Goal: Task Accomplishment & Management: Manage account settings

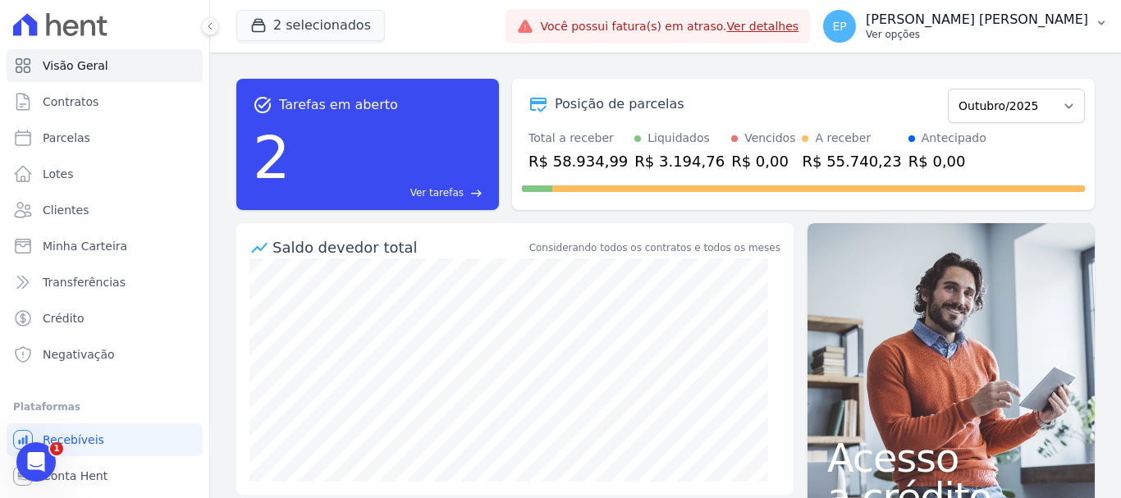
click at [1047, 39] on p "Ver opções" at bounding box center [977, 34] width 222 height 13
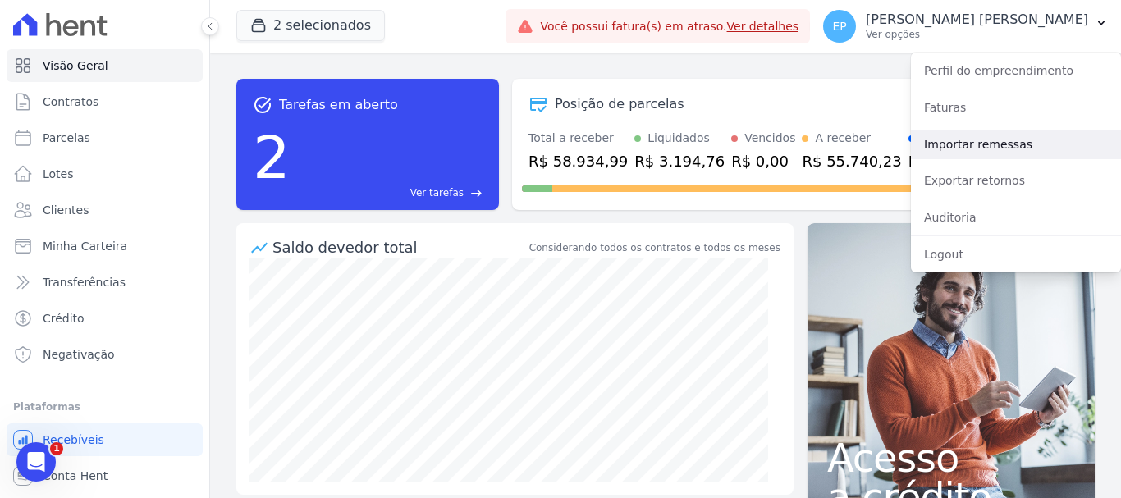
click at [955, 145] on link "Importar remessas" at bounding box center [1016, 145] width 210 height 30
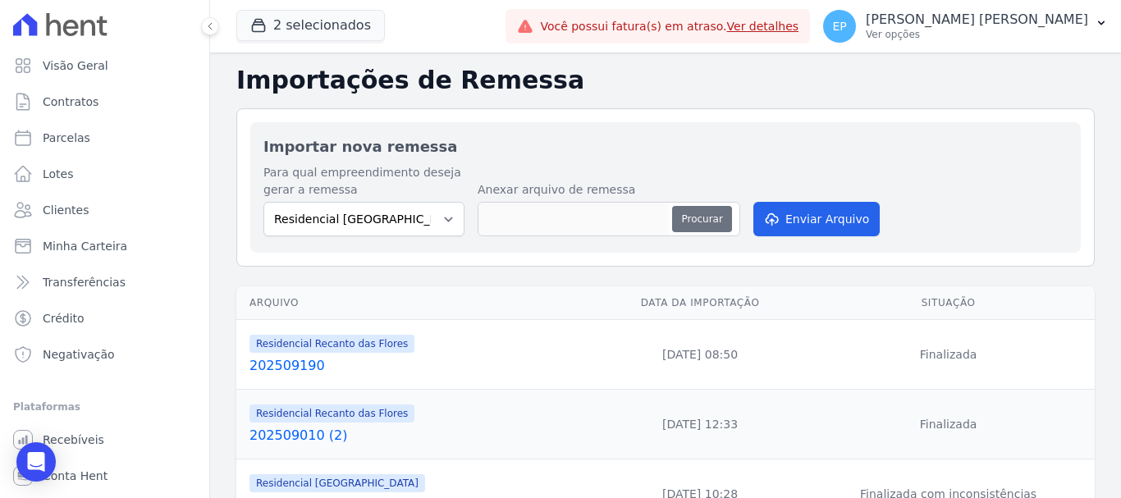
click at [690, 215] on button "Procurar" at bounding box center [701, 219] width 59 height 26
type input "202510010"
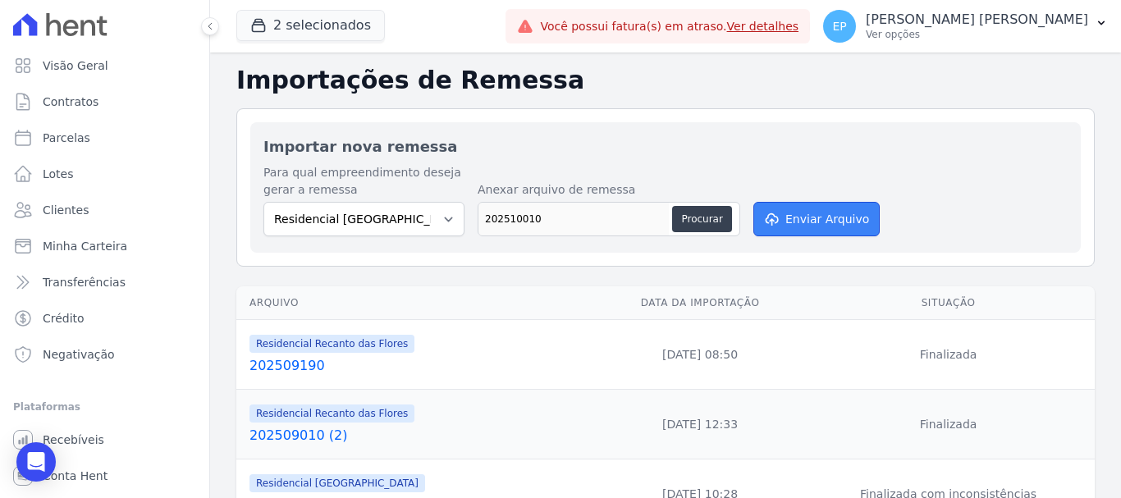
click at [808, 218] on button "Enviar Arquivo" at bounding box center [816, 219] width 126 height 34
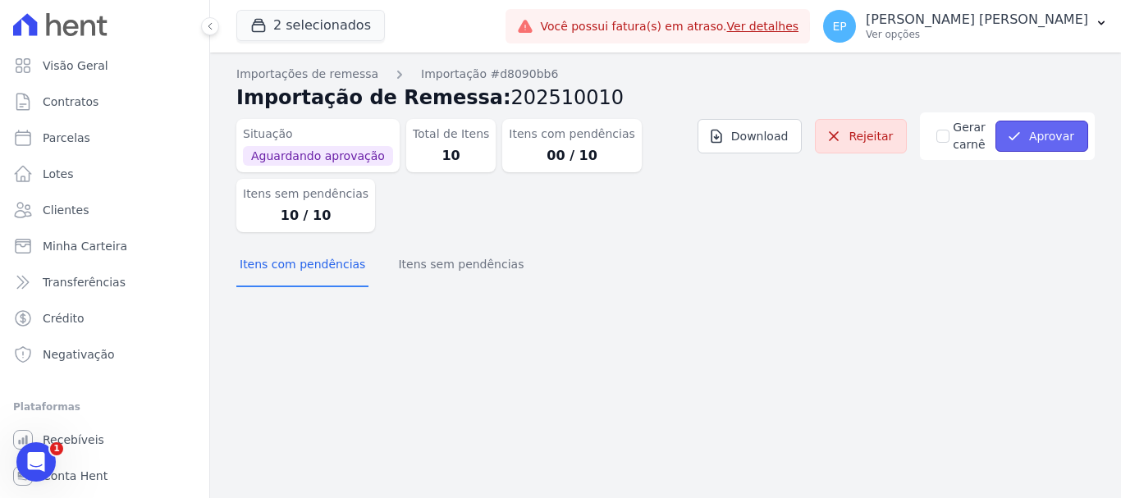
click at [1039, 135] on button "Aprovar" at bounding box center [1042, 136] width 93 height 31
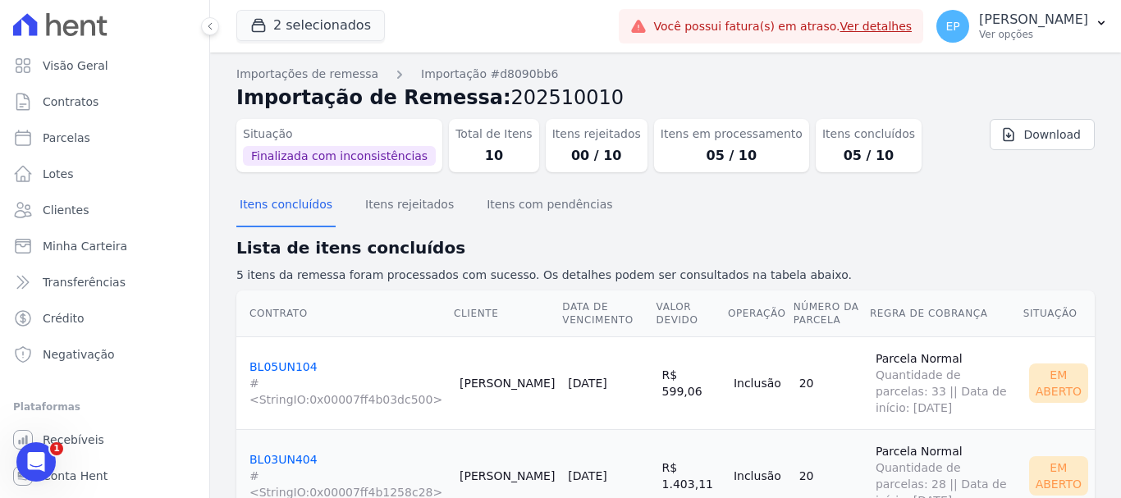
click at [305, 155] on span "Finalizada com inconsistências" at bounding box center [339, 156] width 193 height 20
click at [1042, 25] on p "[PERSON_NAME] [PERSON_NAME]" at bounding box center [1033, 19] width 109 height 16
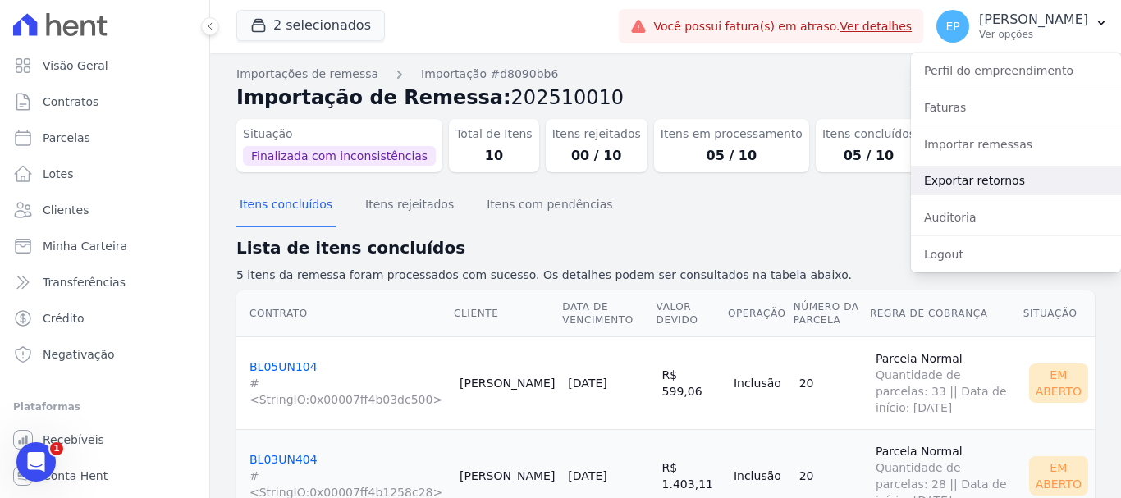
click at [946, 179] on link "Exportar retornos" at bounding box center [1016, 181] width 210 height 30
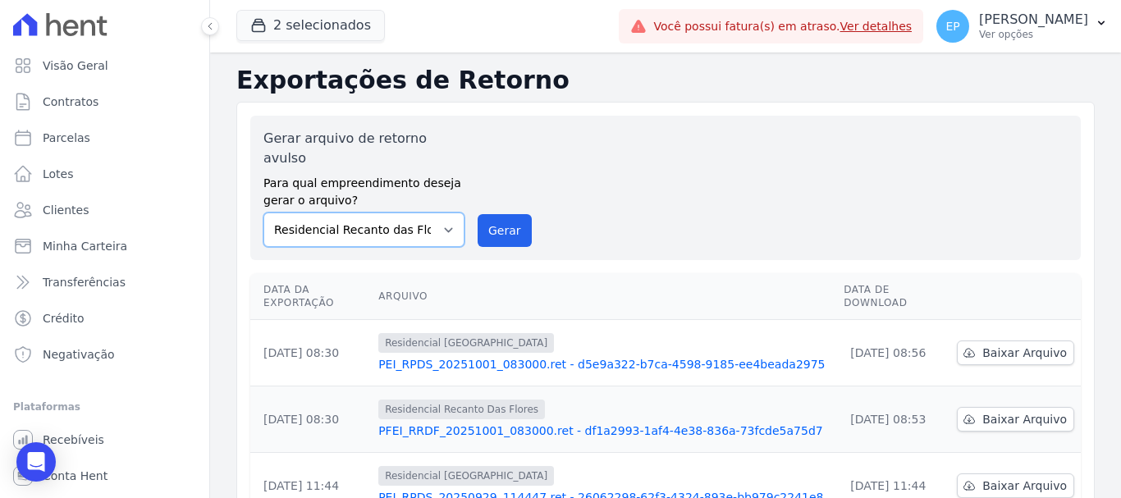
click at [419, 213] on select "Residencial Piazza Di Siena Residencial Recanto das Flores" at bounding box center [363, 230] width 201 height 34
select select "676d65bc-c0c9-47de-aba1-80f9b00b3362"
click at [263, 213] on select "Residencial Piazza Di Siena Residencial Recanto das Flores" at bounding box center [363, 230] width 201 height 34
click at [515, 214] on button "Gerar" at bounding box center [505, 230] width 54 height 33
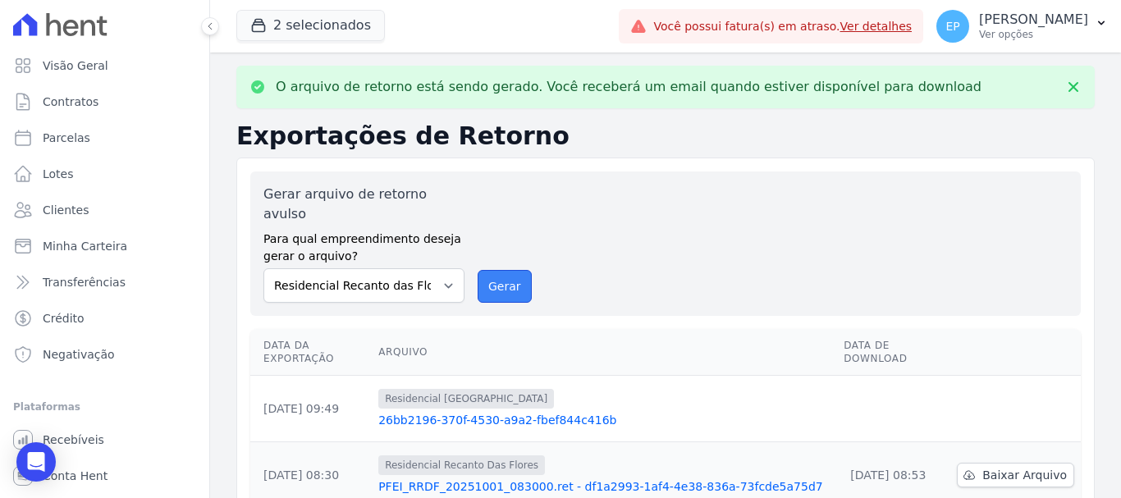
click at [483, 270] on button "Gerar" at bounding box center [505, 286] width 54 height 33
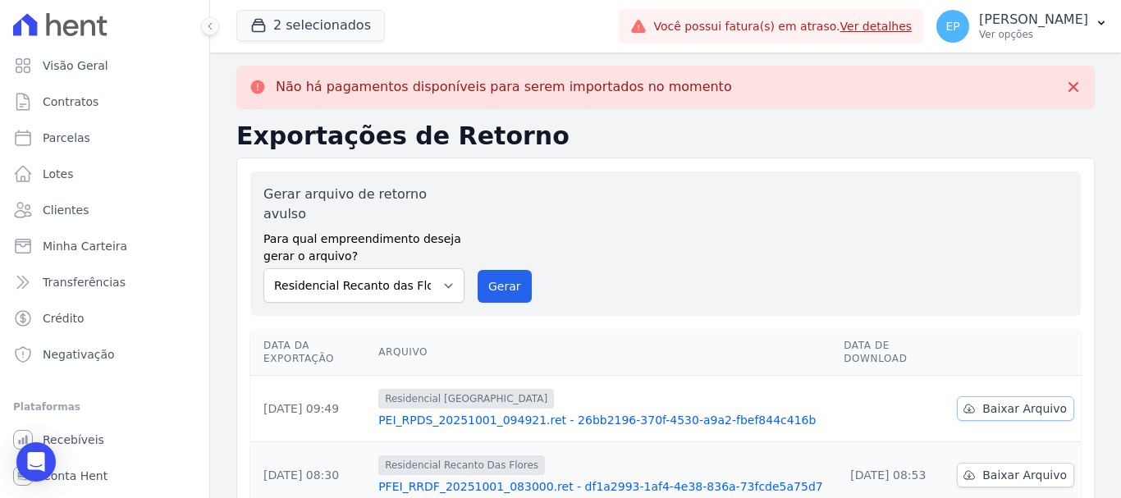
click at [1005, 396] on link "Baixar Arquivo" at bounding box center [1015, 408] width 117 height 25
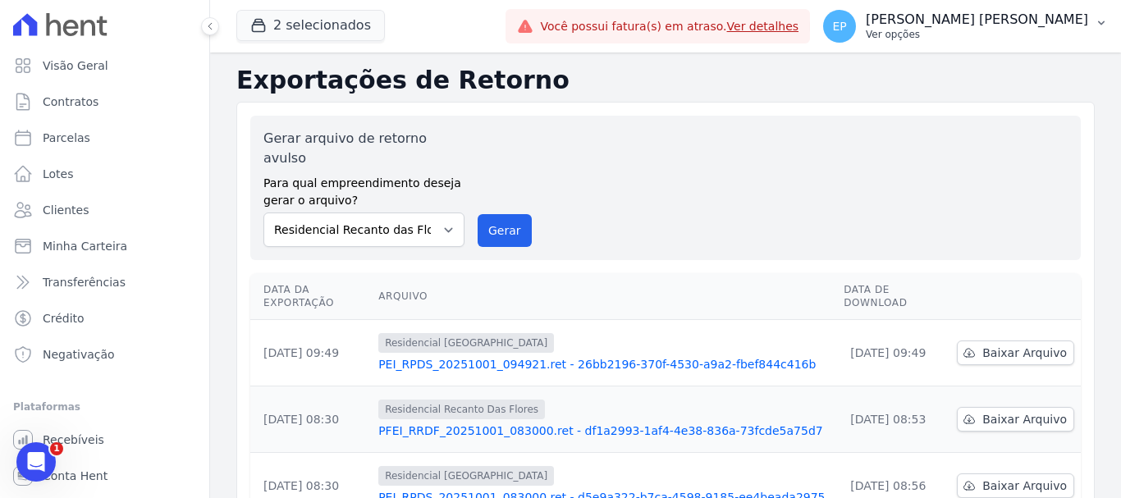
click at [1054, 42] on div "EP Erica Petra Ver opções" at bounding box center [955, 26] width 265 height 33
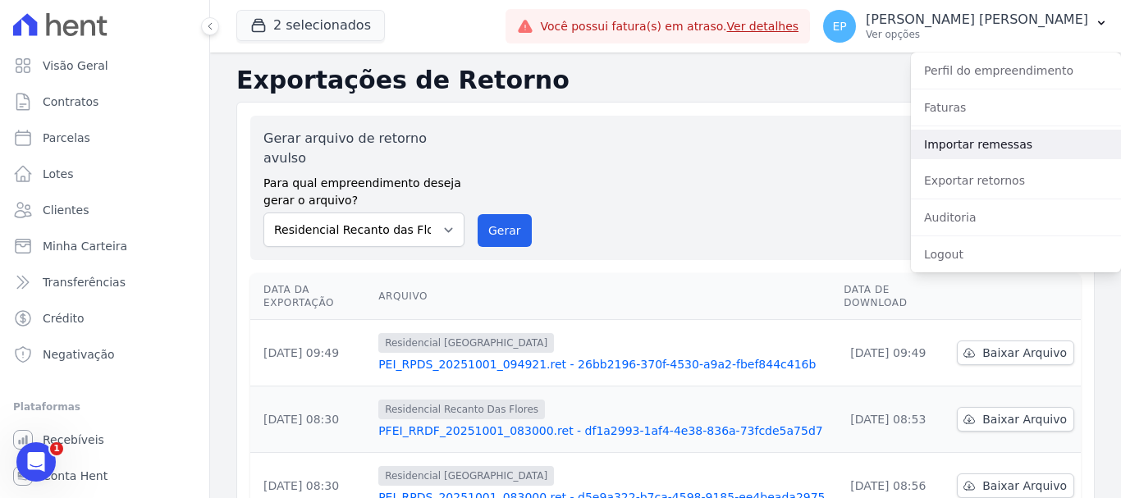
click at [949, 142] on link "Importar remessas" at bounding box center [1016, 145] width 210 height 30
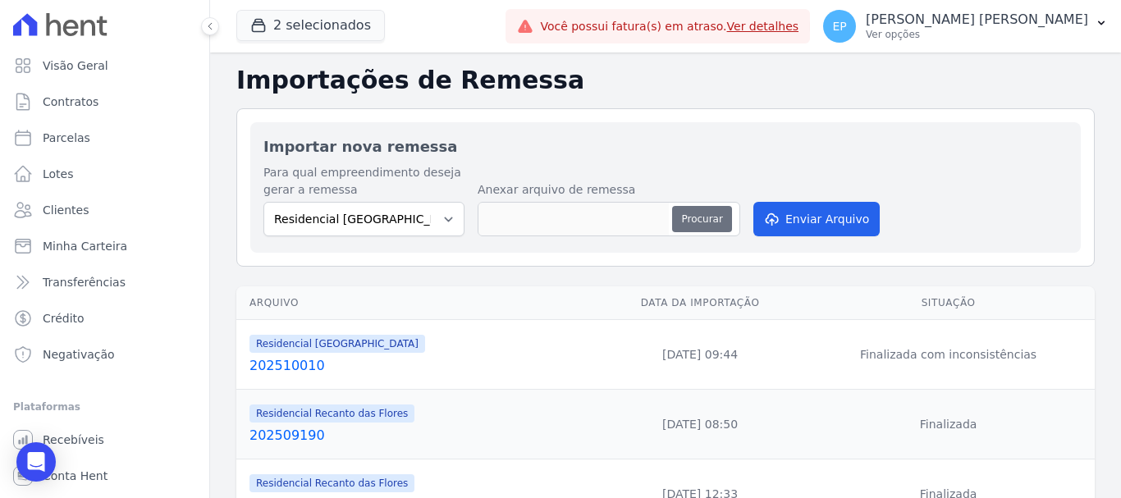
click at [701, 230] on button "Procurar" at bounding box center [701, 219] width 59 height 26
type input "202510010 (1)"
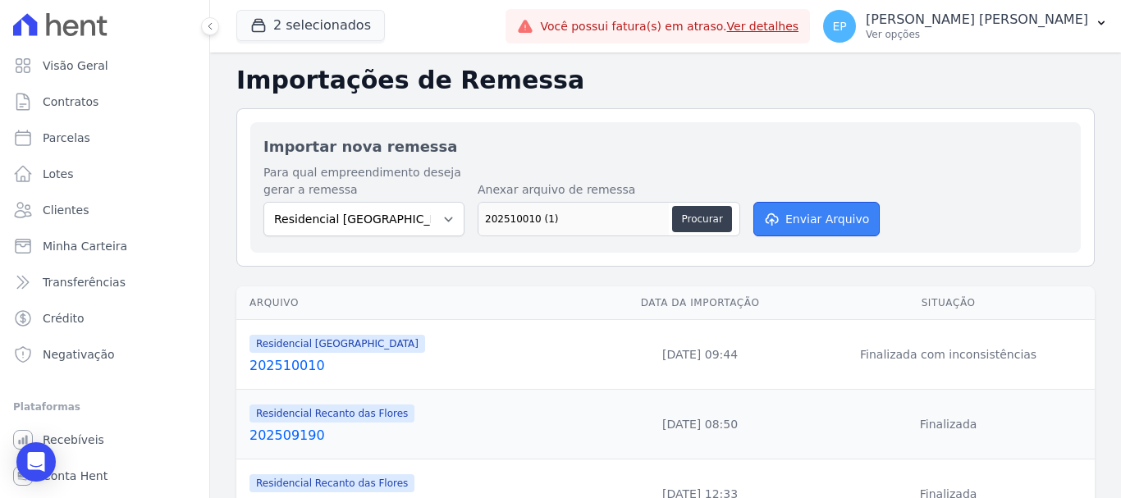
click at [792, 217] on button "Enviar Arquivo" at bounding box center [816, 219] width 126 height 34
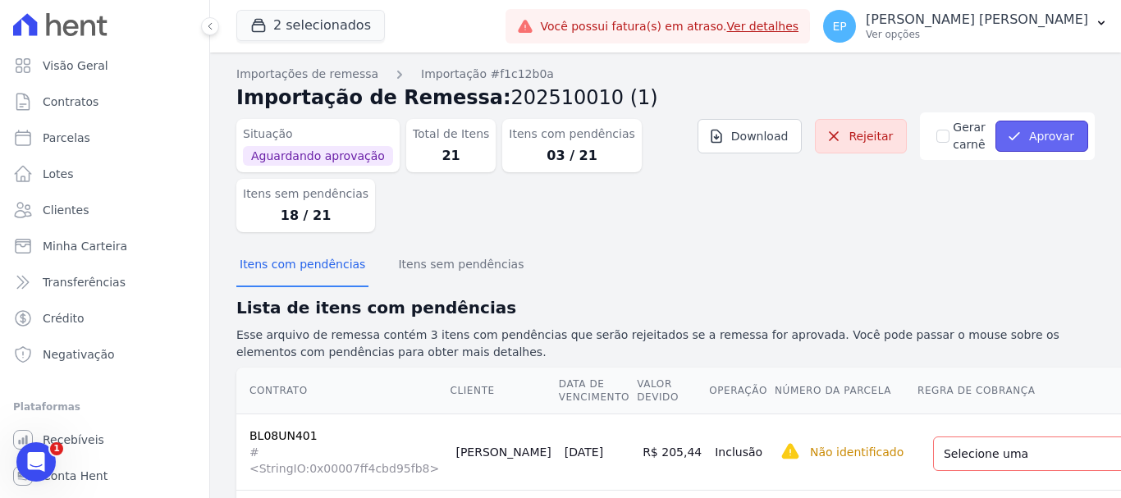
click at [1036, 132] on button "Aprovar" at bounding box center [1042, 136] width 93 height 31
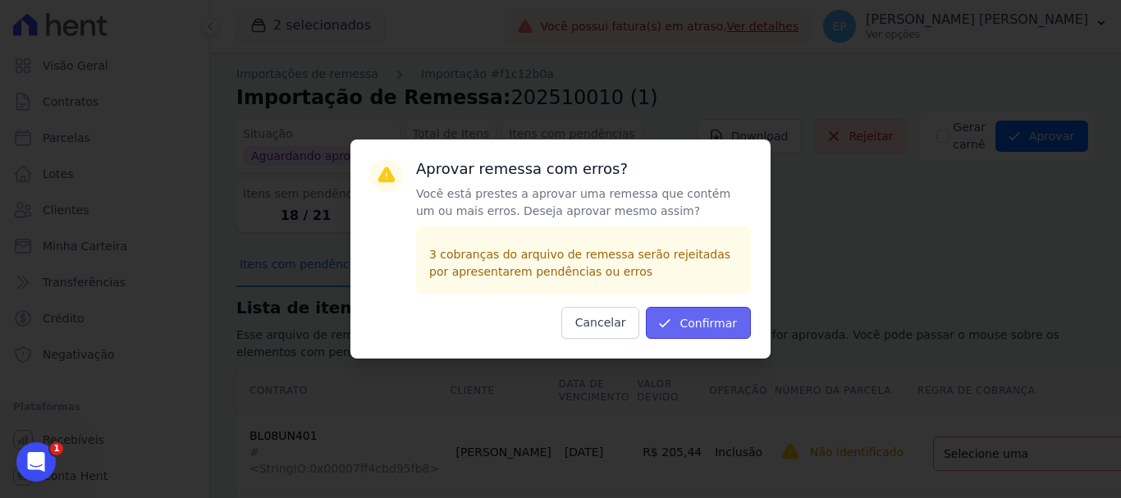
click at [688, 332] on button "Confirmar" at bounding box center [698, 323] width 105 height 32
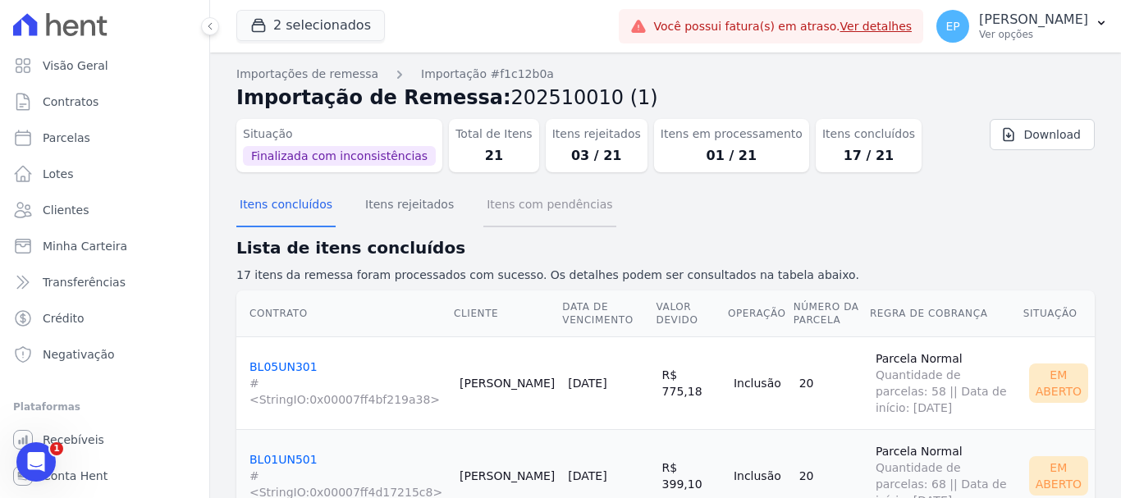
click at [552, 204] on button "Itens com pendências" at bounding box center [549, 206] width 132 height 43
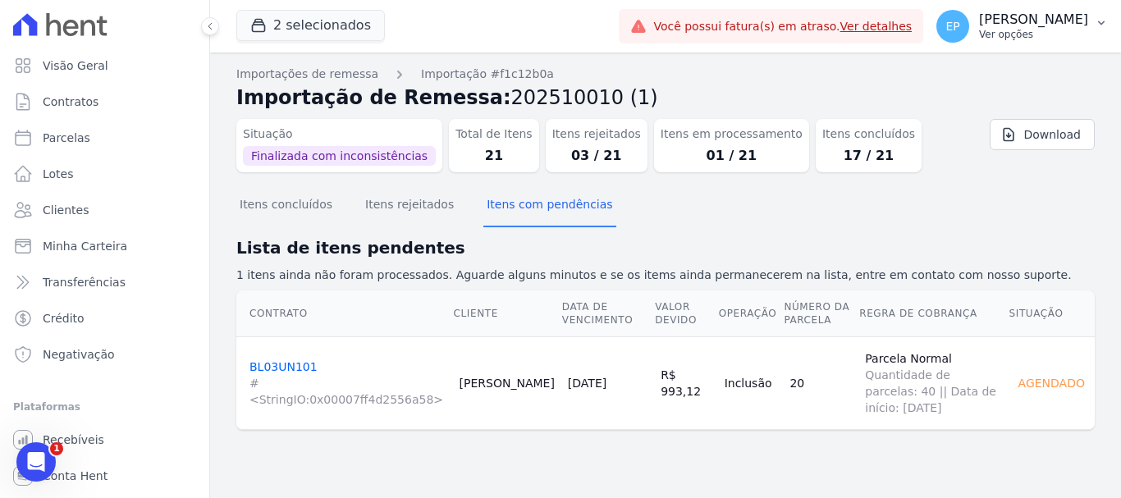
click at [1051, 40] on p "Ver opções" at bounding box center [1033, 34] width 109 height 13
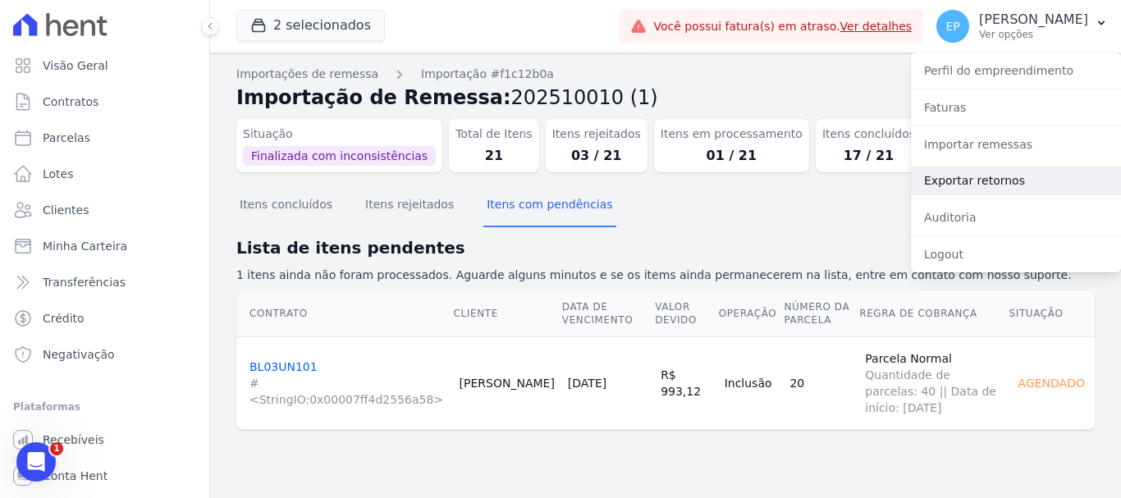
click at [947, 180] on link "Exportar retornos" at bounding box center [1016, 181] width 210 height 30
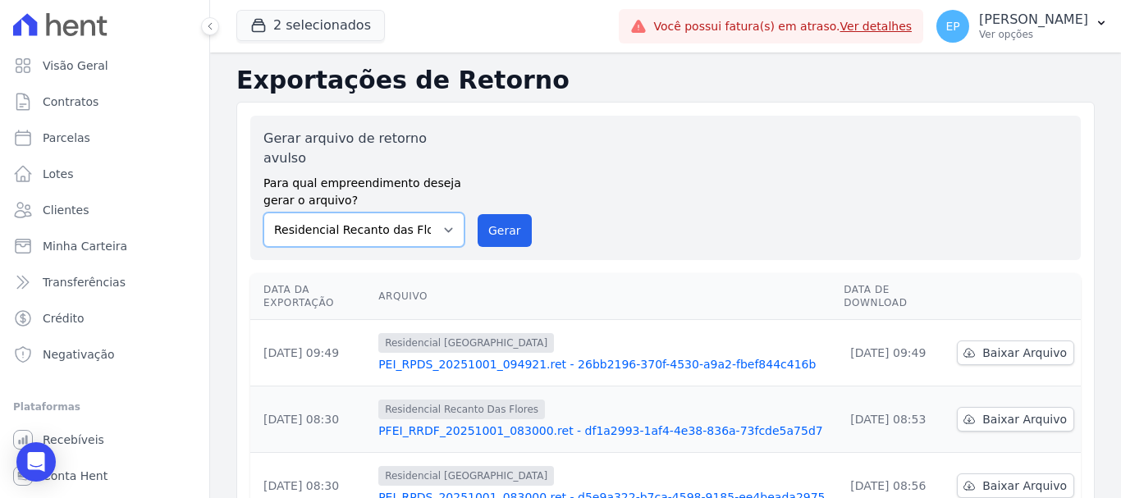
click at [443, 213] on select "Residencial Piazza Di Siena Residencial Recanto das Flores" at bounding box center [363, 230] width 201 height 34
select select "676d65bc-c0c9-47de-aba1-80f9b00b3362"
click at [263, 213] on select "Residencial Piazza Di Siena Residencial Recanto das Flores" at bounding box center [363, 230] width 201 height 34
click at [493, 214] on button "Gerar" at bounding box center [505, 230] width 54 height 33
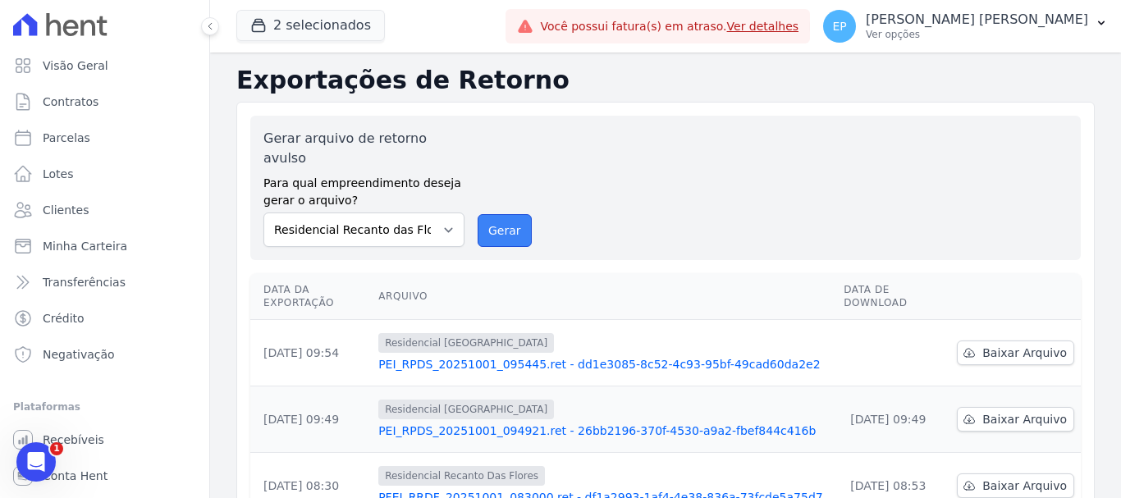
click at [505, 214] on button "Gerar" at bounding box center [505, 230] width 54 height 33
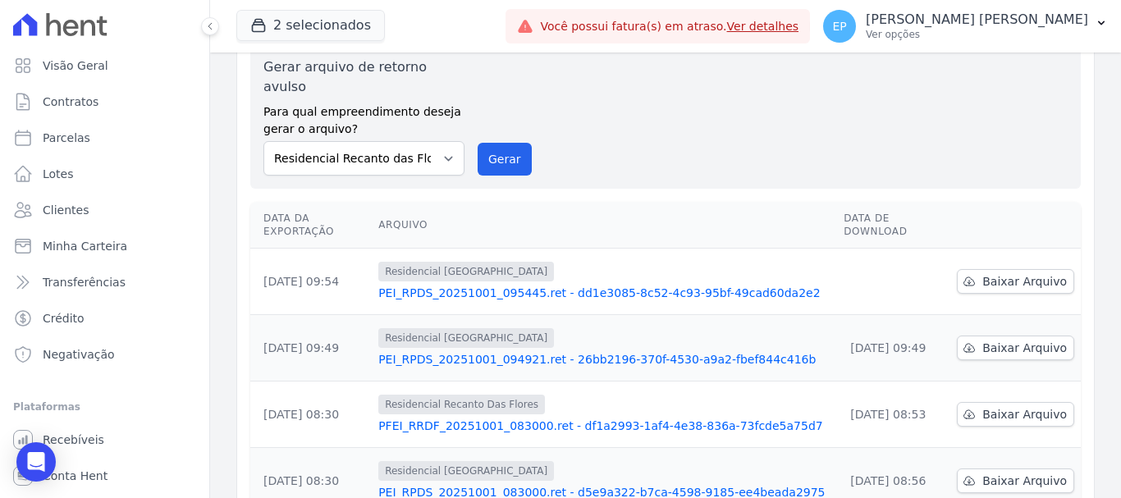
scroll to position [164, 0]
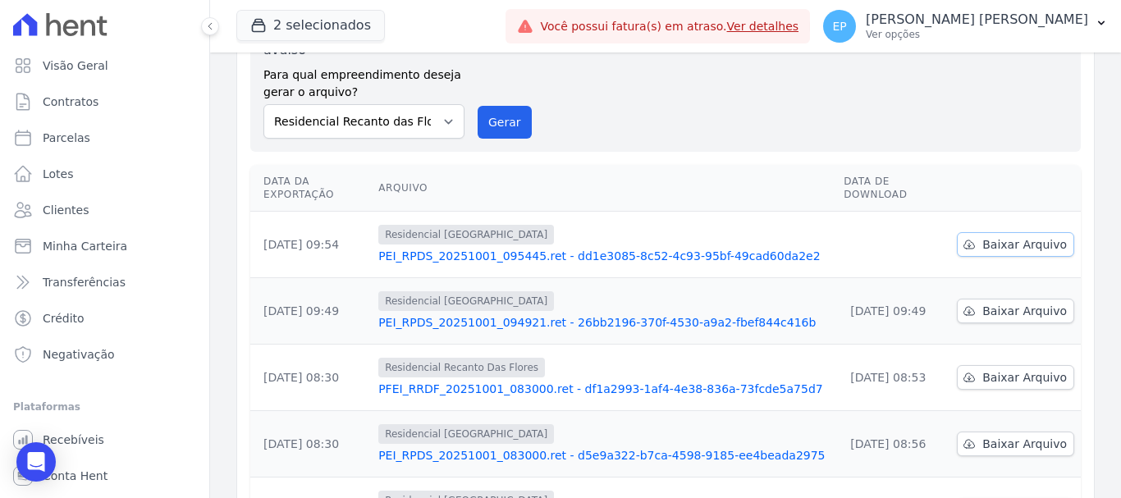
click at [992, 236] on span "Baixar Arquivo" at bounding box center [1024, 244] width 85 height 16
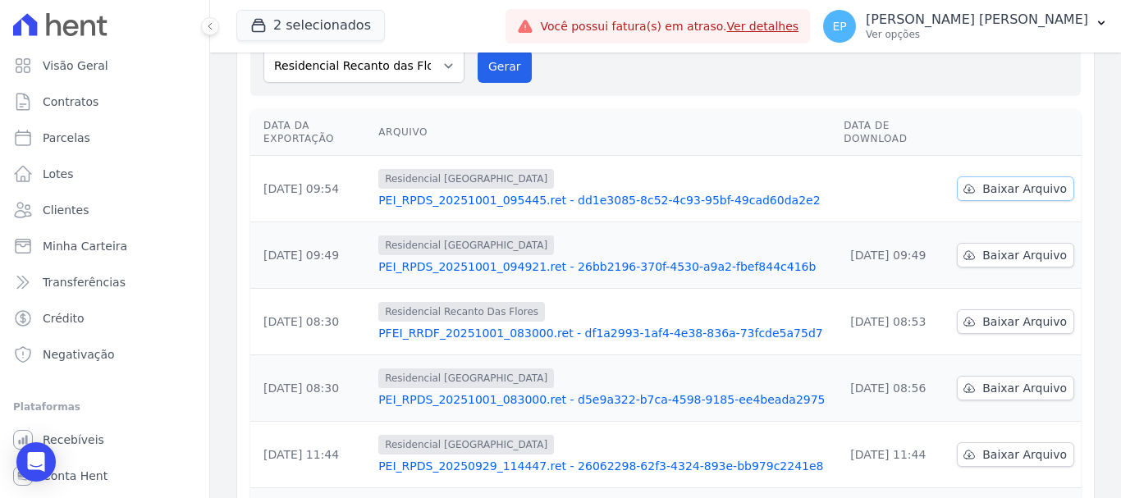
scroll to position [108, 0]
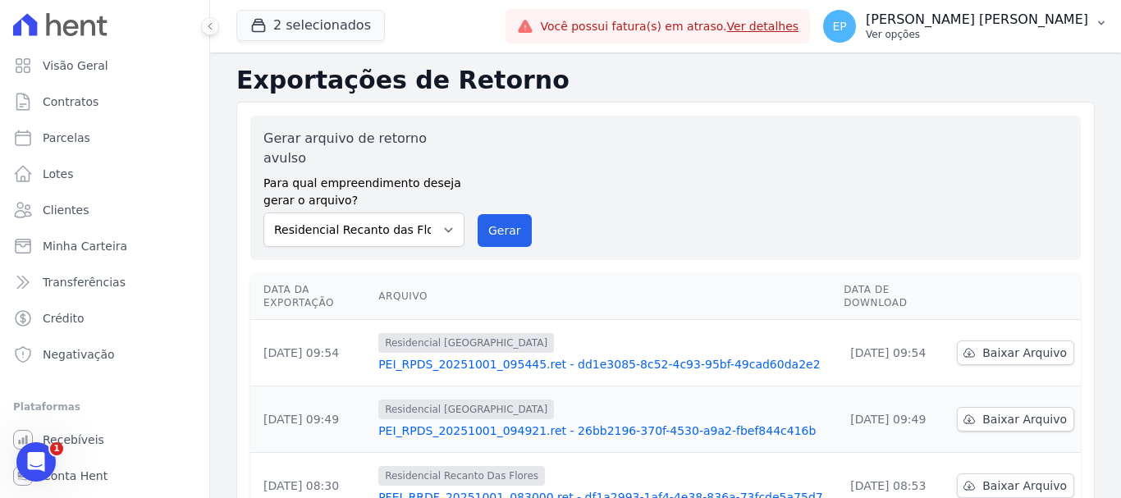
click at [1046, 37] on p "Ver opções" at bounding box center [977, 34] width 222 height 13
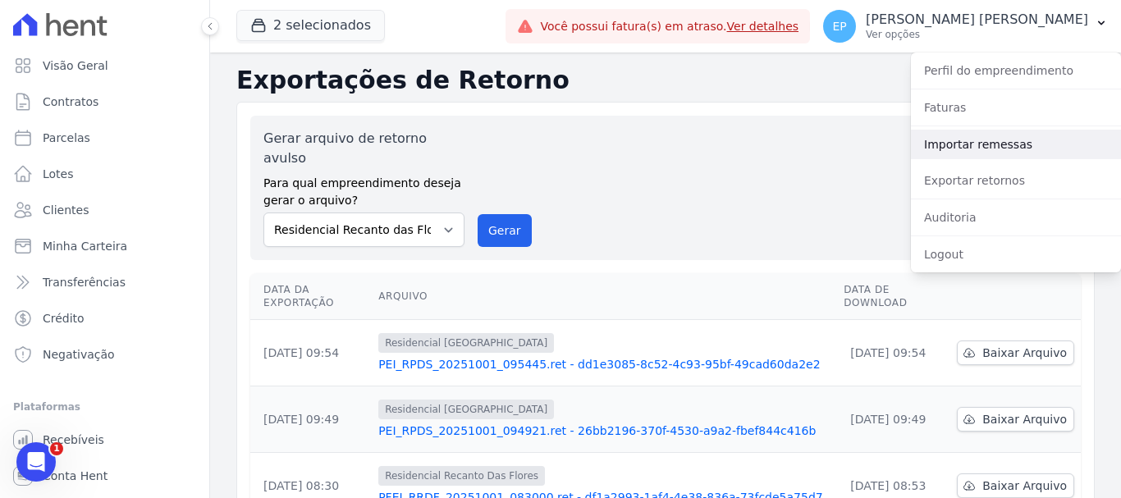
click at [962, 149] on link "Importar remessas" at bounding box center [1016, 145] width 210 height 30
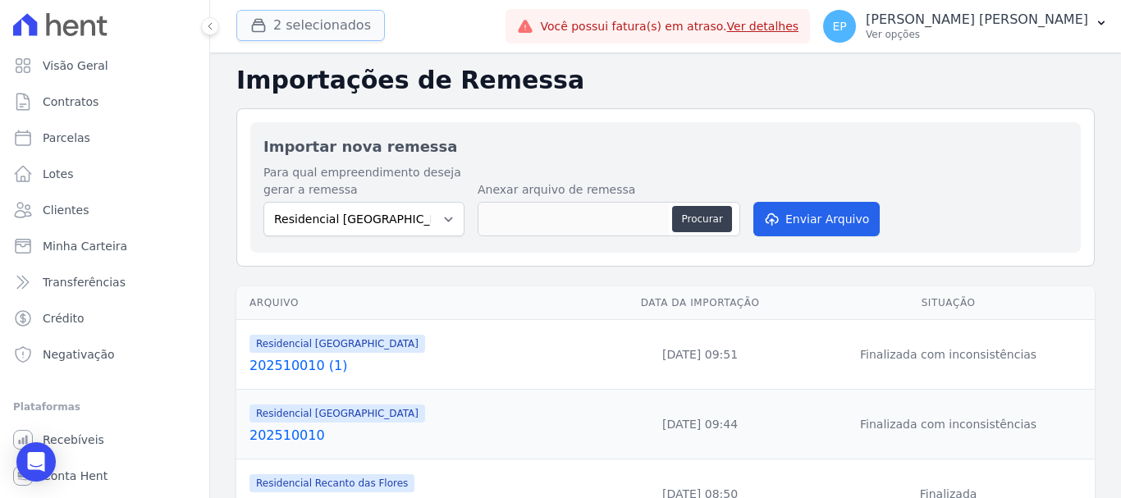
click at [294, 29] on button "2 selecionados" at bounding box center [310, 25] width 149 height 31
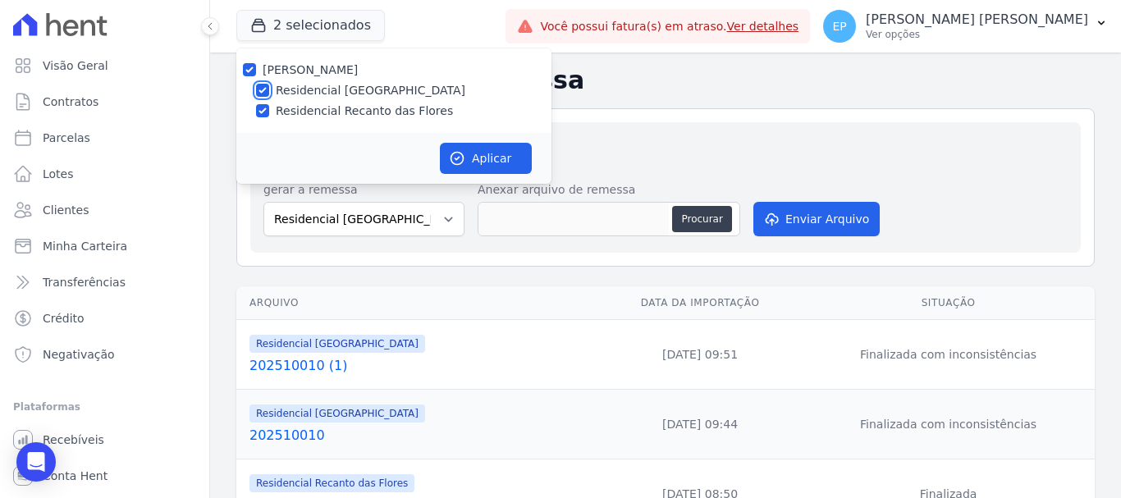
drag, startPoint x: 264, startPoint y: 88, endPoint x: 277, endPoint y: 100, distance: 17.4
click at [263, 88] on input "Residencial [GEOGRAPHIC_DATA]" at bounding box center [262, 90] width 13 height 13
checkbox input "false"
click at [473, 153] on button "Aplicar" at bounding box center [486, 158] width 92 height 31
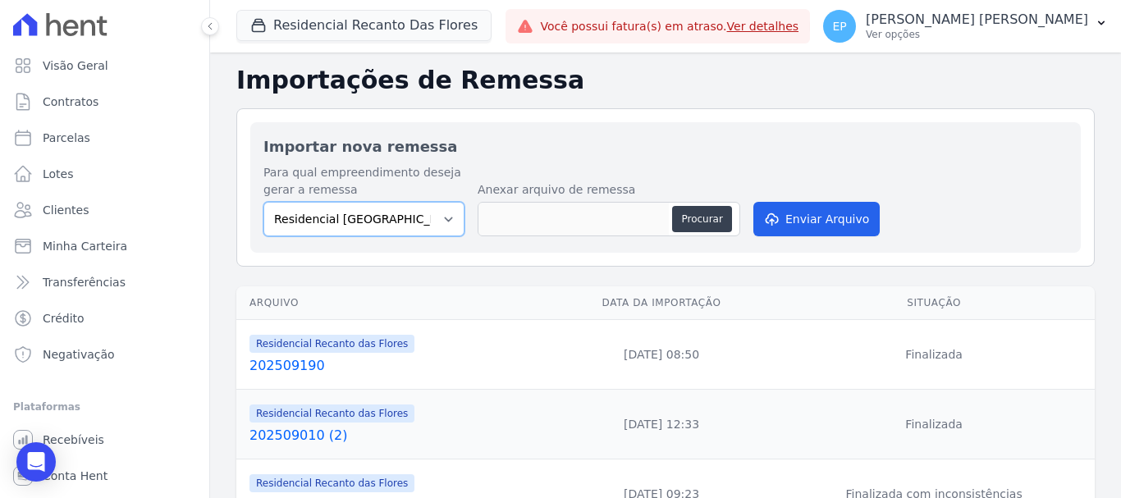
click at [450, 219] on select "Residencial Piazza Di Siena Residencial Recanto das Flores" at bounding box center [363, 219] width 201 height 34
select select "17b43244-16d8-4099-af41-df3ffa9782b2"
click at [263, 202] on select "Residencial Piazza Di Siena Residencial Recanto das Flores" at bounding box center [363, 219] width 201 height 34
click at [707, 215] on button "Procurar" at bounding box center [701, 219] width 59 height 26
type input "202510010 (2)"
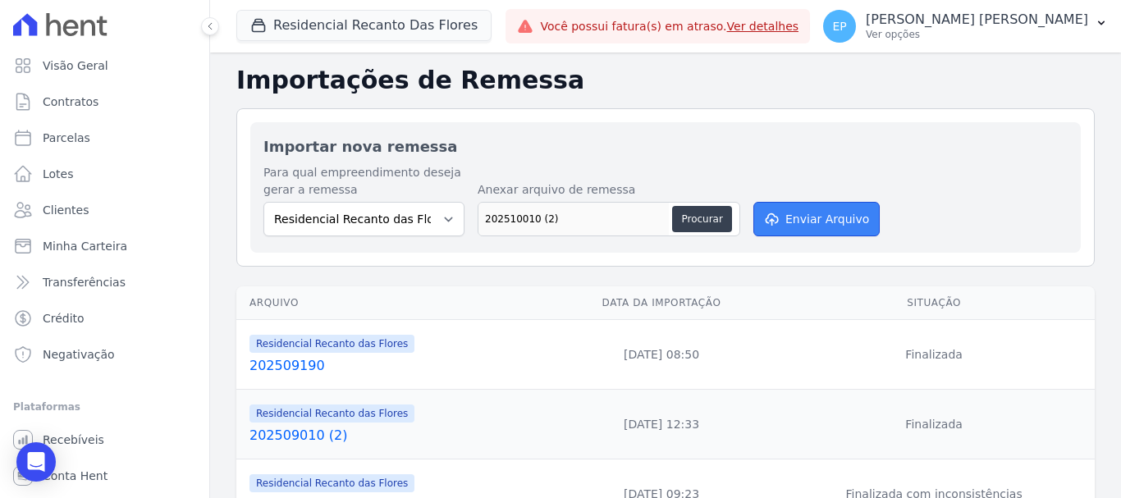
click at [798, 224] on button "Enviar Arquivo" at bounding box center [816, 219] width 126 height 34
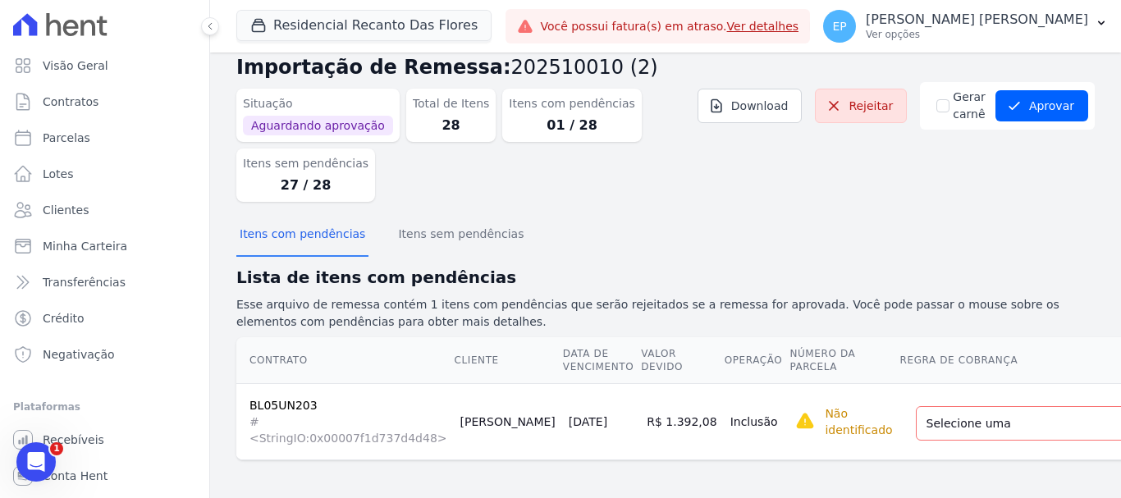
scroll to position [45, 0]
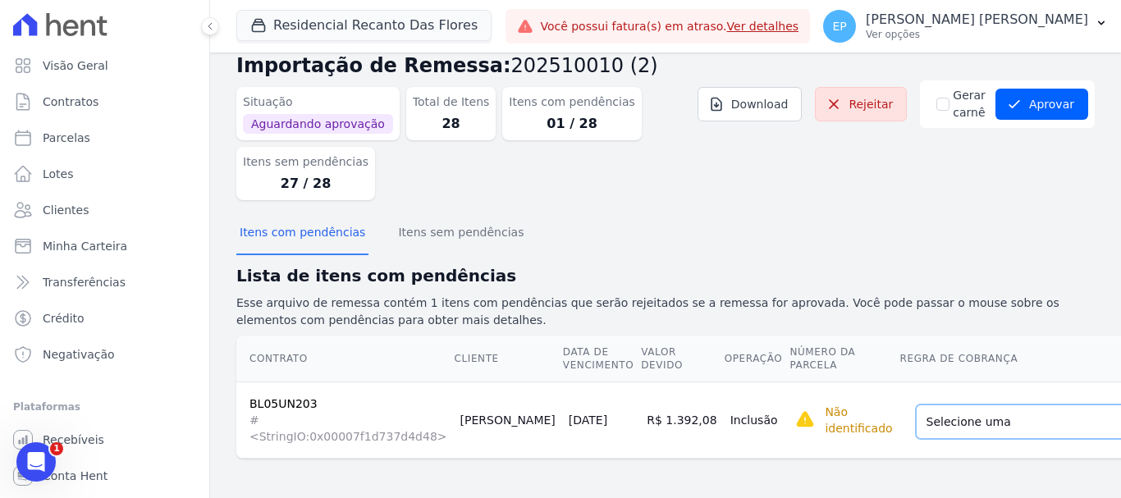
click at [1001, 410] on select "Selecione uma Nova Parcela Avulsa Parcela Avulsa Existente Parcela Normal (45 X…" at bounding box center [1032, 422] width 233 height 34
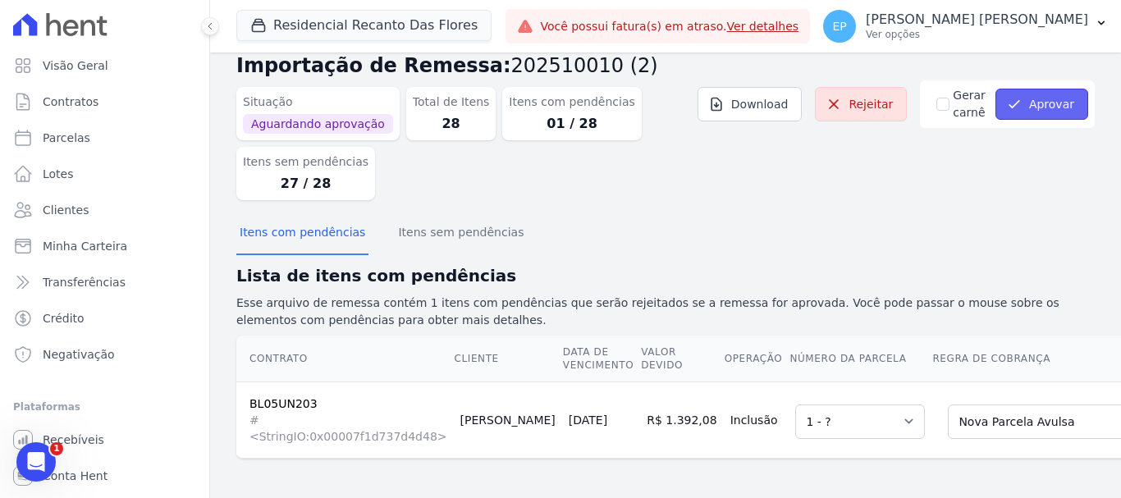
click at [1033, 92] on button "Aprovar" at bounding box center [1042, 104] width 93 height 31
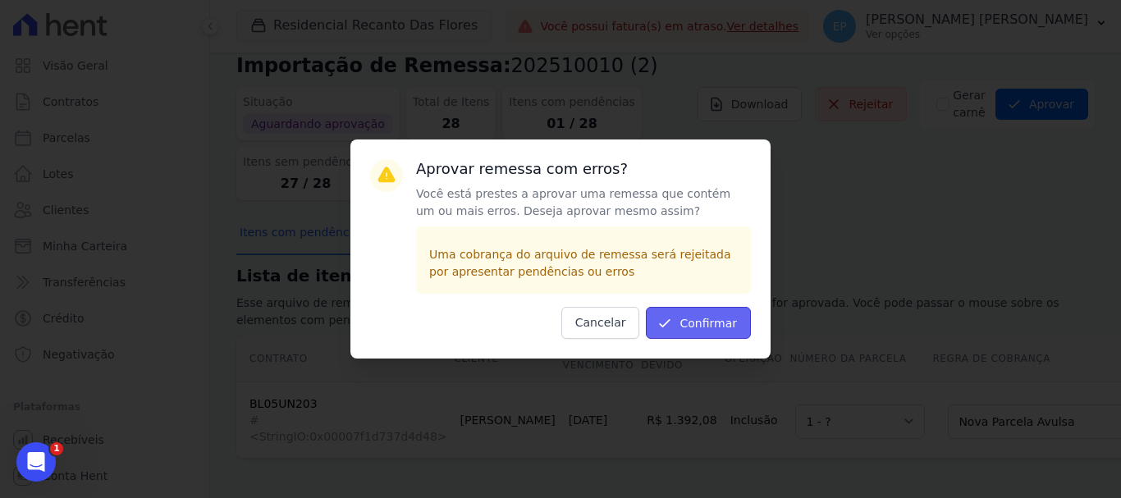
click at [709, 324] on button "Confirmar" at bounding box center [698, 323] width 105 height 32
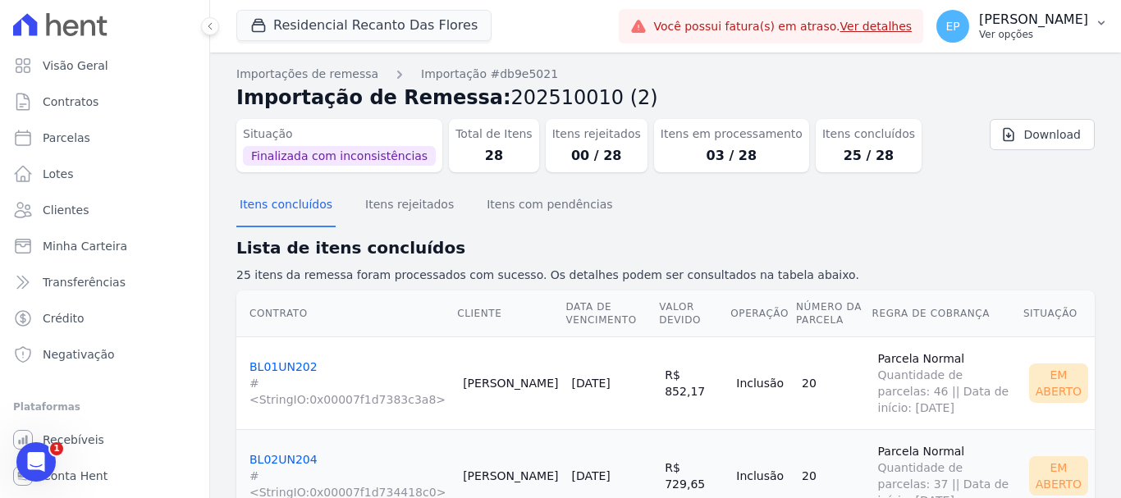
click at [1030, 29] on p "Ver opções" at bounding box center [1033, 34] width 109 height 13
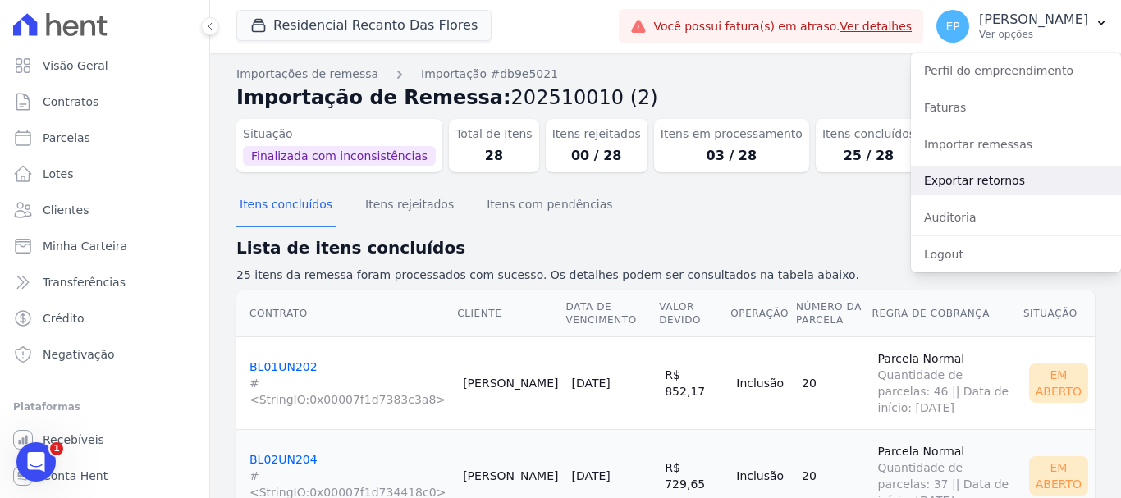
click at [947, 182] on link "Exportar retornos" at bounding box center [1016, 181] width 210 height 30
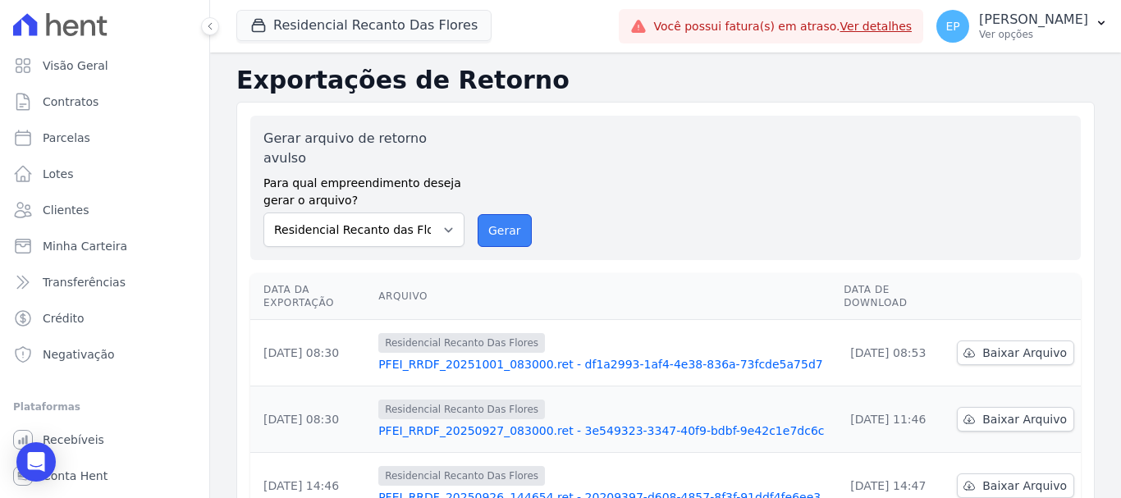
click at [492, 214] on button "Gerar" at bounding box center [505, 230] width 54 height 33
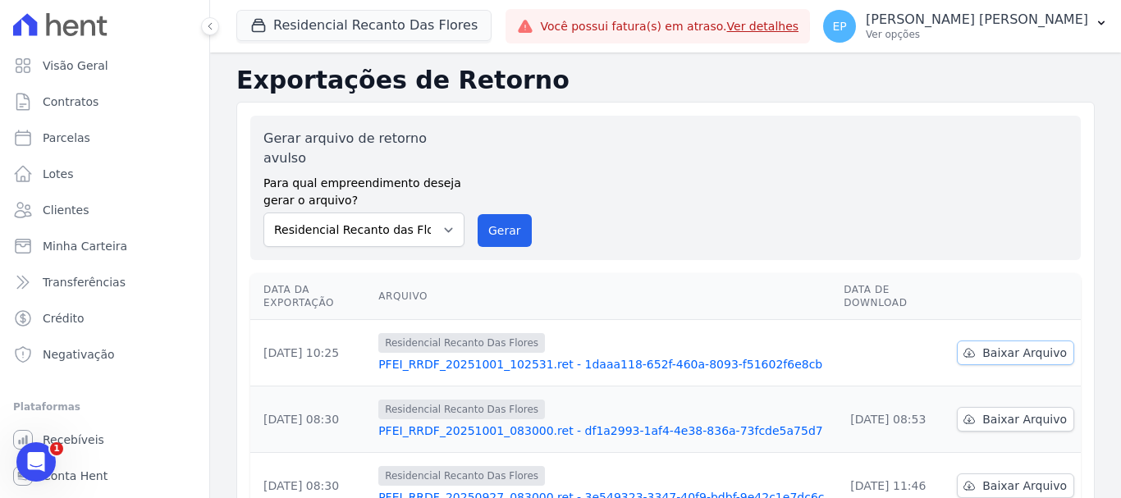
click at [996, 345] on span "Baixar Arquivo" at bounding box center [1024, 353] width 85 height 16
